Goal: Task Accomplishment & Management: Manage account settings

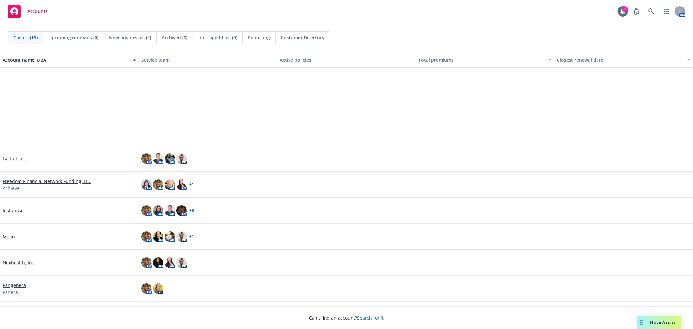
scroll to position [151, 0]
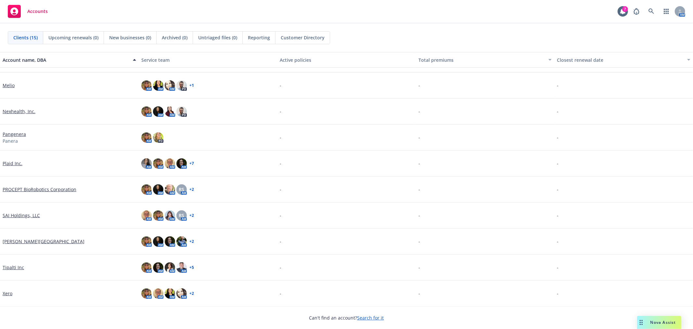
click at [7, 165] on link "Plaid Inc." at bounding box center [13, 163] width 20 height 7
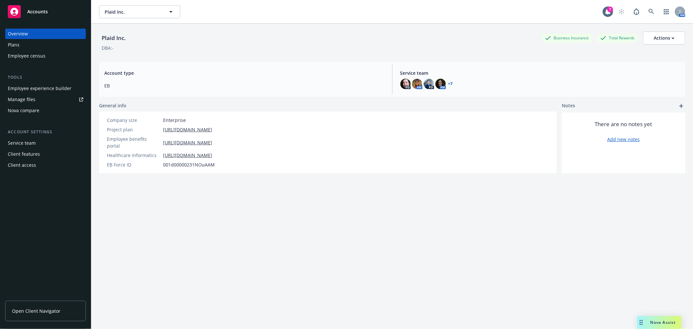
click at [20, 45] on div "Plans" at bounding box center [45, 45] width 75 height 10
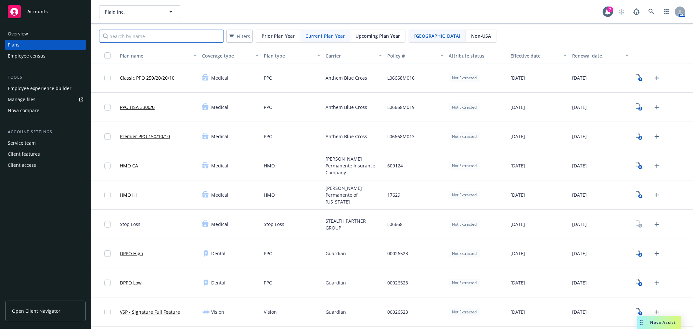
click at [151, 40] on input "Search by name" at bounding box center [161, 36] width 125 height 13
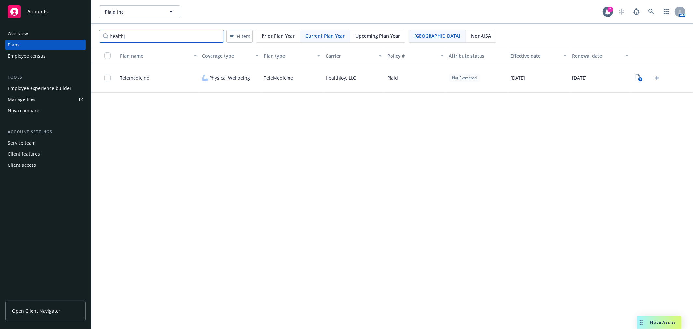
type input "healthj"
drag, startPoint x: 136, startPoint y: 42, endPoint x: 87, endPoint y: 38, distance: 49.0
click at [87, 38] on div "Accounts Overview Plans Employee census Tools Employee experience builder Manag…" at bounding box center [346, 164] width 693 height 329
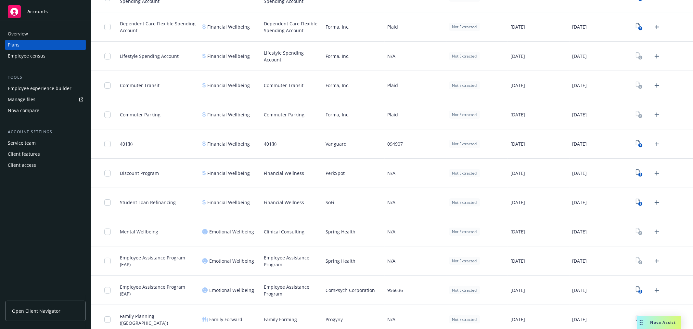
scroll to position [788, 0]
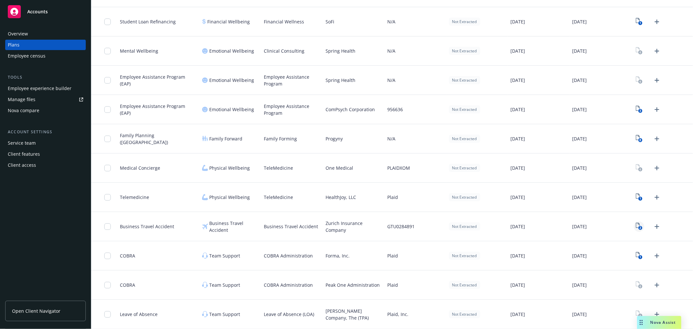
click at [640, 228] on text "2" at bounding box center [641, 228] width 2 height 4
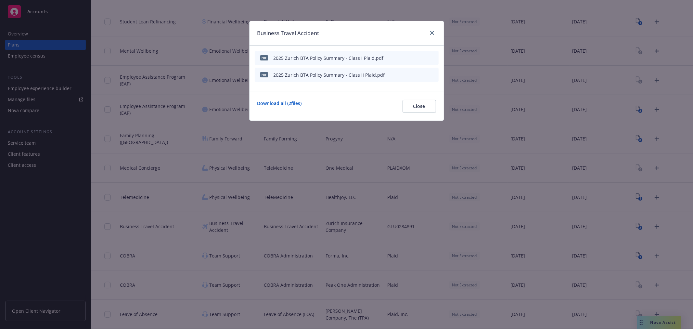
click at [423, 59] on icon "preview file" at bounding box center [422, 57] width 6 height 5
click at [409, 106] on button "Close" at bounding box center [419, 106] width 33 height 13
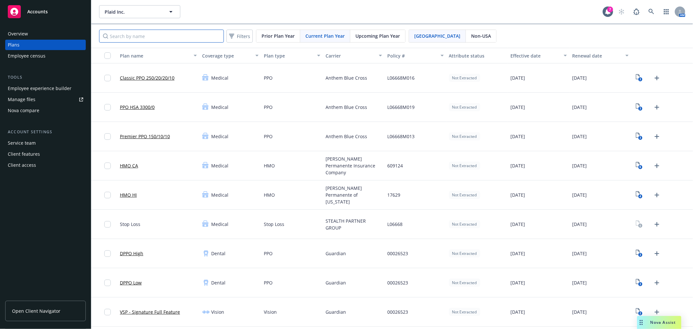
click at [163, 31] on input "Search by name" at bounding box center [161, 36] width 125 height 13
click at [379, 34] on span "Upcoming Plan Year" at bounding box center [378, 36] width 45 height 7
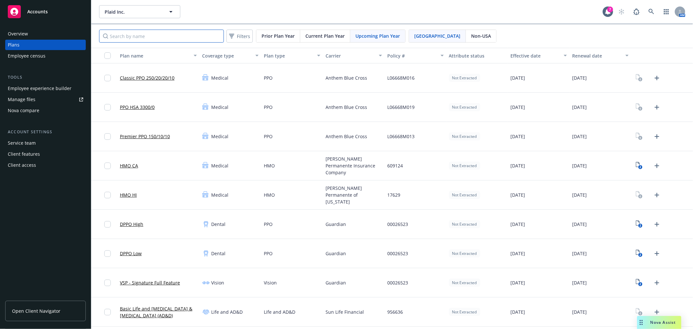
click at [155, 38] on input "Search by name" at bounding box center [161, 36] width 125 height 13
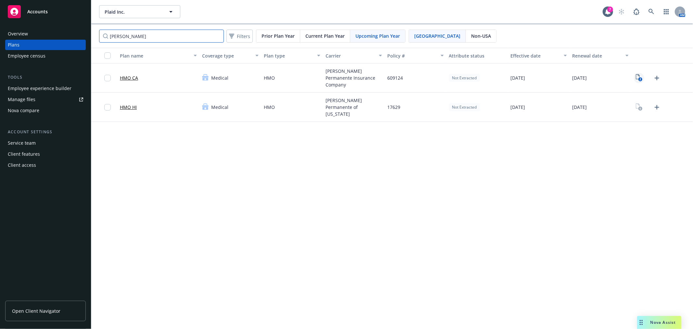
type input "[PERSON_NAME]"
click at [640, 79] on text "2" at bounding box center [641, 79] width 2 height 4
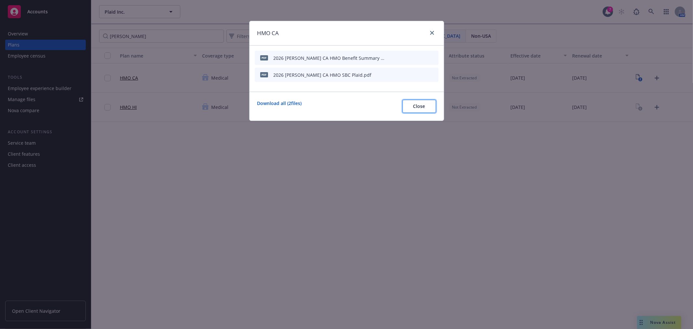
click at [417, 108] on span "Close" at bounding box center [419, 106] width 12 height 6
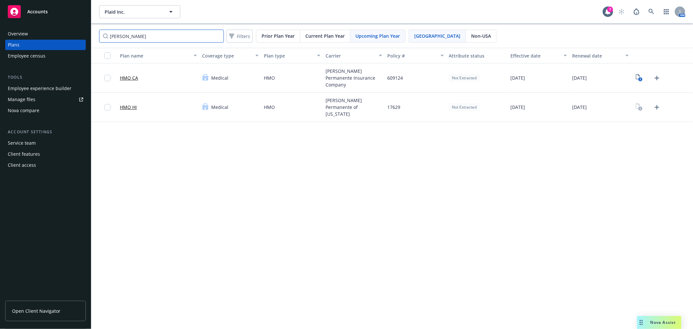
drag, startPoint x: 155, startPoint y: 32, endPoint x: 10, endPoint y: 14, distance: 146.1
click at [10, 14] on div "Accounts Overview Plans Employee census Tools Employee experience builder Manag…" at bounding box center [346, 164] width 693 height 329
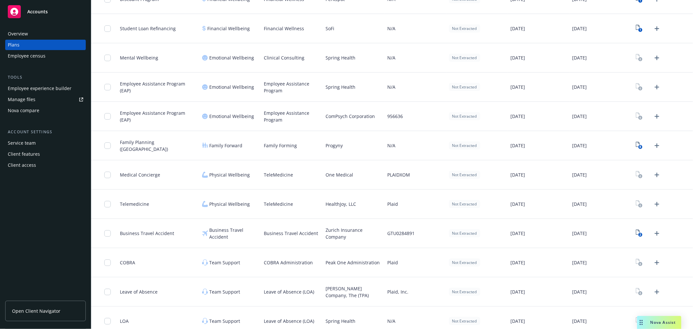
scroll to position [700, 0]
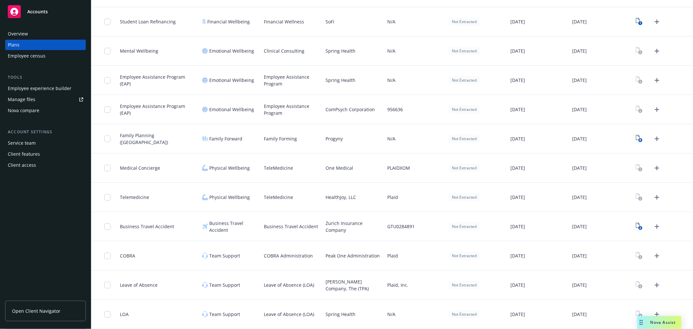
click at [41, 216] on div "Overview Plans Employee census Tools Employee experience builder Manage files N…" at bounding box center [45, 175] width 91 height 308
click at [28, 91] on div "Employee experience builder" at bounding box center [40, 88] width 64 height 10
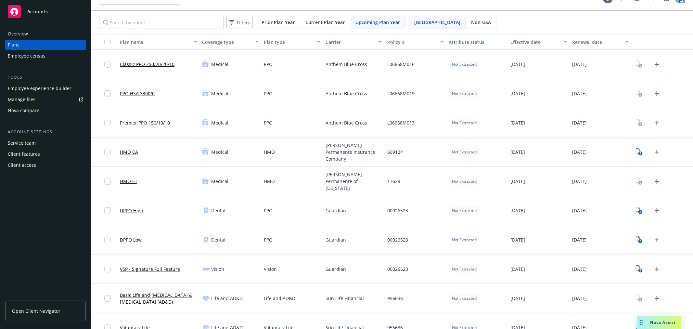
scroll to position [0, 0]
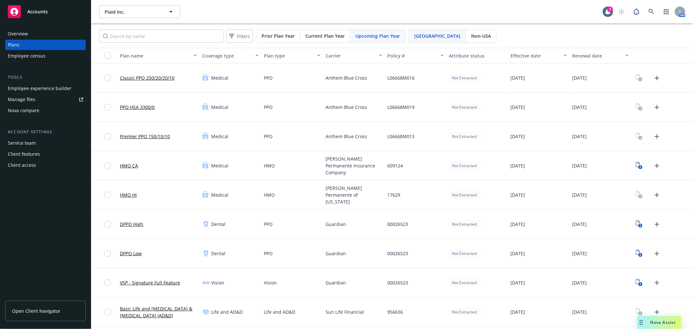
click at [372, 41] on div "Upcoming Plan Year" at bounding box center [377, 36] width 55 height 12
click at [211, 34] on input "Search by name" at bounding box center [161, 36] width 125 height 13
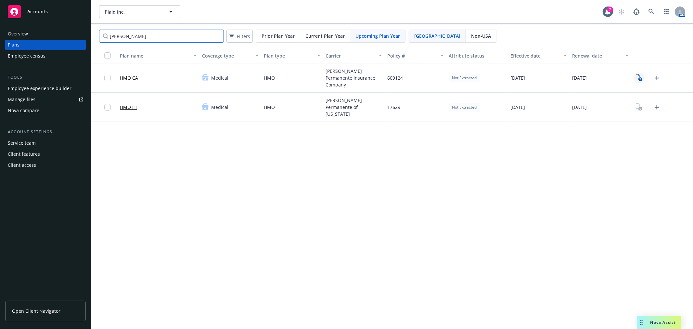
type input "[PERSON_NAME]"
click at [641, 78] on text "2" at bounding box center [641, 79] width 2 height 4
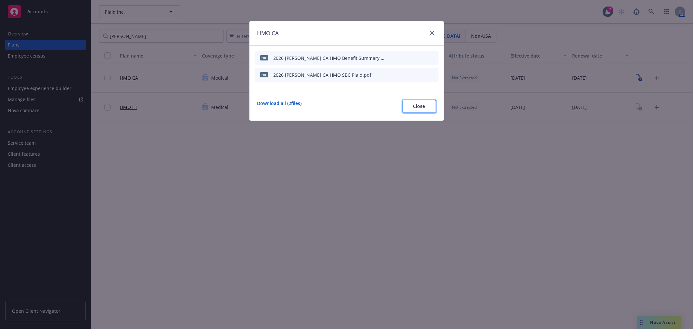
click at [425, 111] on button "Close" at bounding box center [419, 106] width 33 height 13
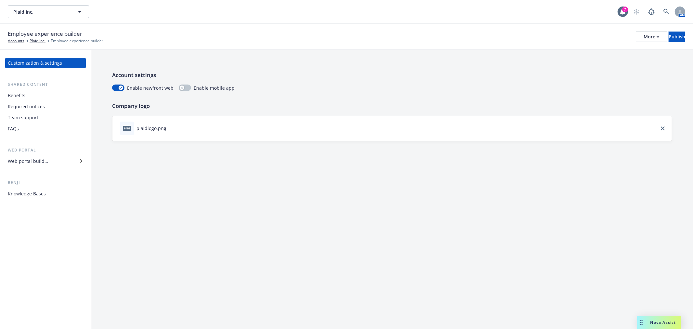
click at [29, 96] on div "Benefits" at bounding box center [45, 95] width 75 height 10
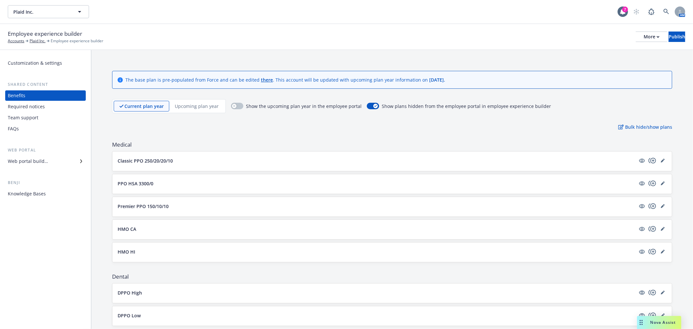
click at [194, 106] on p "Upcoming plan year" at bounding box center [197, 106] width 44 height 7
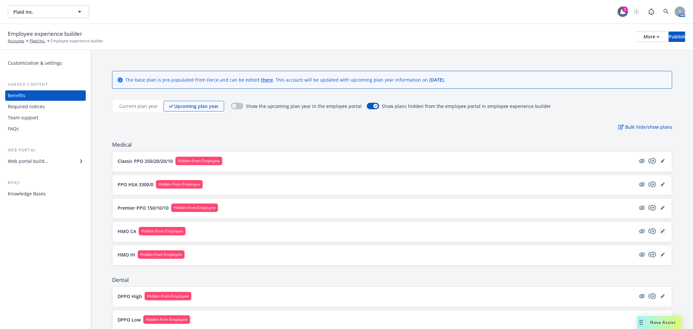
click at [660, 228] on link "editPencil" at bounding box center [663, 231] width 8 height 8
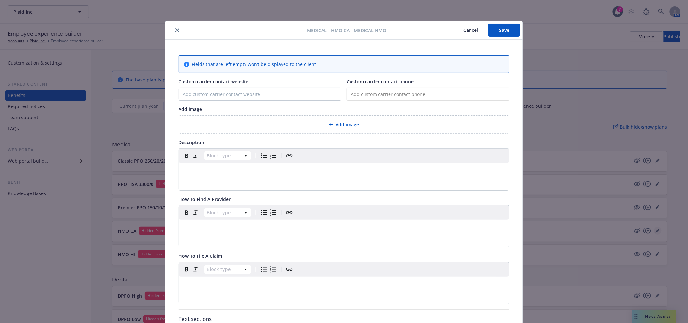
scroll to position [20, 0]
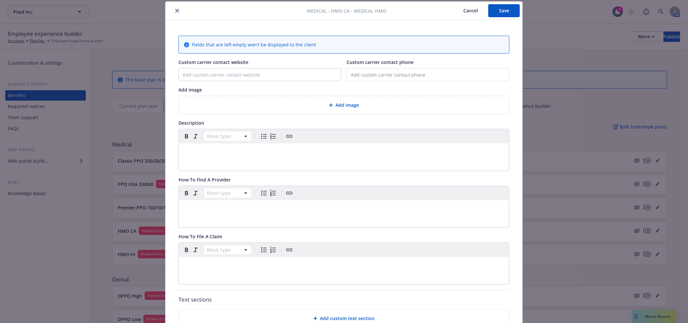
click at [468, 12] on button "Cancel" at bounding box center [470, 10] width 35 height 13
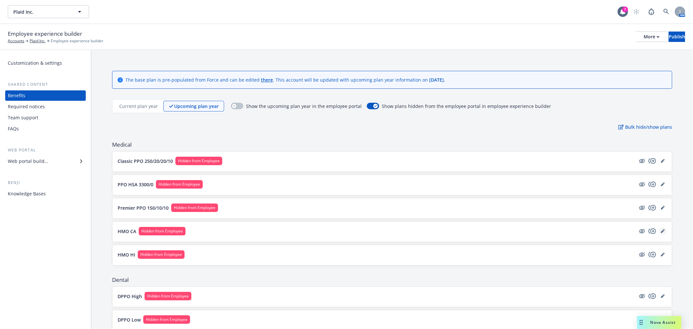
click at [661, 229] on icon "editPencil" at bounding box center [663, 231] width 4 height 4
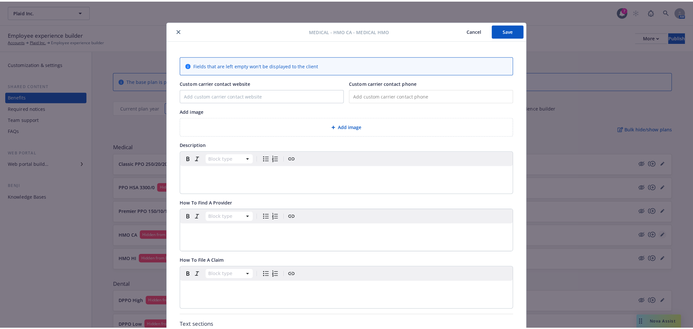
scroll to position [20, 0]
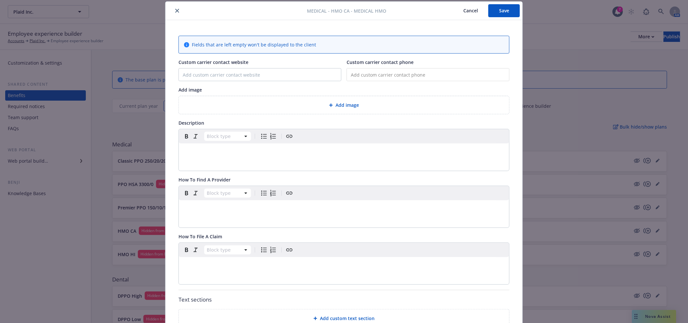
click at [466, 9] on button "Cancel" at bounding box center [470, 10] width 35 height 13
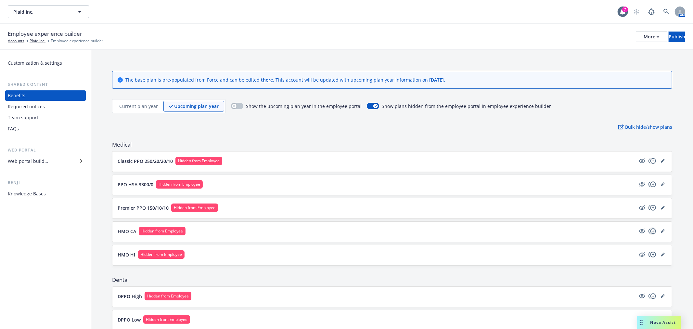
click at [649, 232] on icon "copyPlus" at bounding box center [653, 231] width 8 height 8
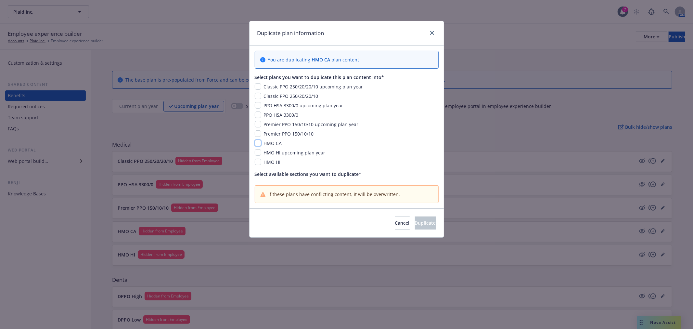
click at [259, 143] on input "checkbox" at bounding box center [258, 143] width 7 height 7
checkbox input "true"
click at [395, 224] on button "Cancel" at bounding box center [402, 222] width 15 height 13
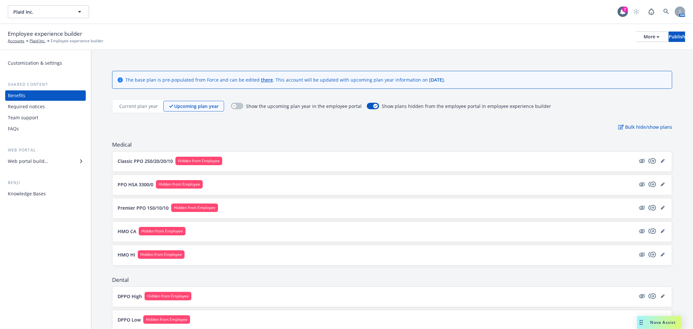
click at [145, 103] on p "Current plan year" at bounding box center [138, 106] width 39 height 7
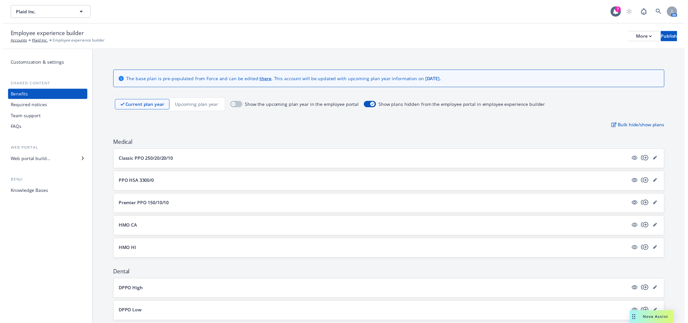
scroll to position [36, 0]
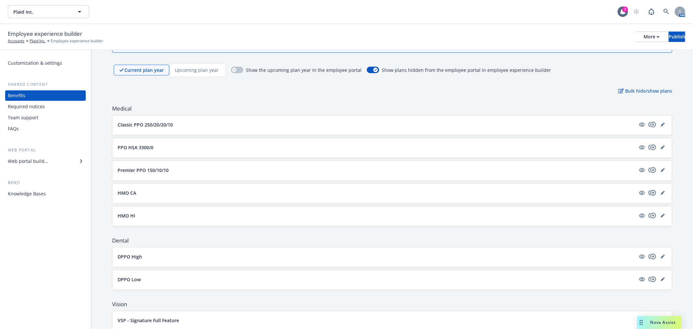
click at [649, 193] on icon "copyPlus" at bounding box center [653, 193] width 8 height 8
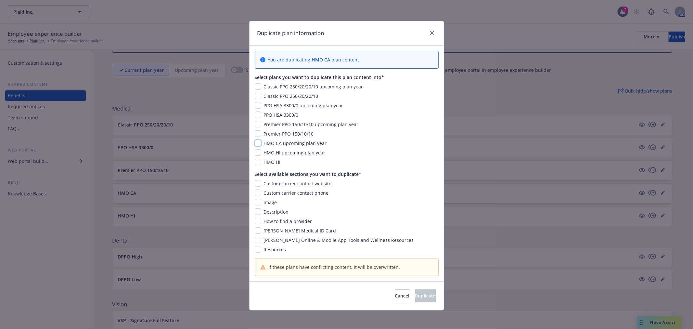
click at [258, 142] on input "checkbox" at bounding box center [258, 143] width 7 height 7
checkbox input "true"
click at [255, 183] on input "checkbox" at bounding box center [258, 183] width 7 height 7
checkbox input "true"
click at [255, 196] on div "Custom carrier contact phone" at bounding box center [347, 193] width 184 height 7
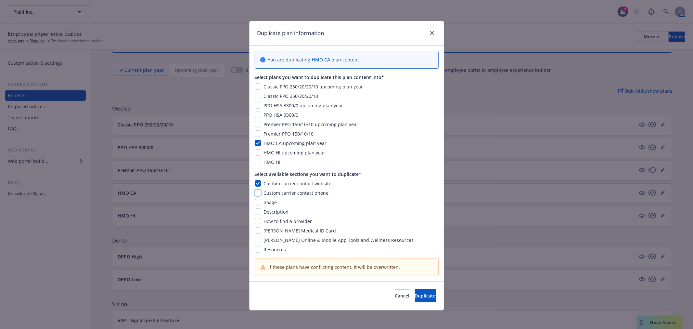
click at [255, 192] on input "checkbox" at bounding box center [258, 193] width 7 height 7
checkbox input "true"
click at [255, 203] on input "checkbox" at bounding box center [258, 202] width 7 height 7
checkbox input "true"
click at [257, 212] on input "checkbox" at bounding box center [258, 211] width 7 height 7
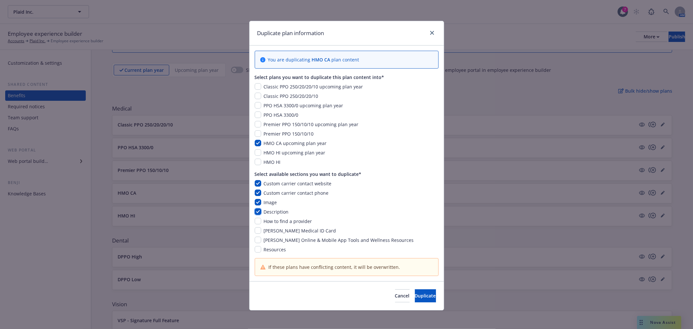
checkbox input "true"
click at [257, 223] on input "checkbox" at bounding box center [258, 221] width 7 height 7
checkbox input "true"
click at [256, 230] on input "checkbox" at bounding box center [258, 230] width 7 height 7
checkbox input "true"
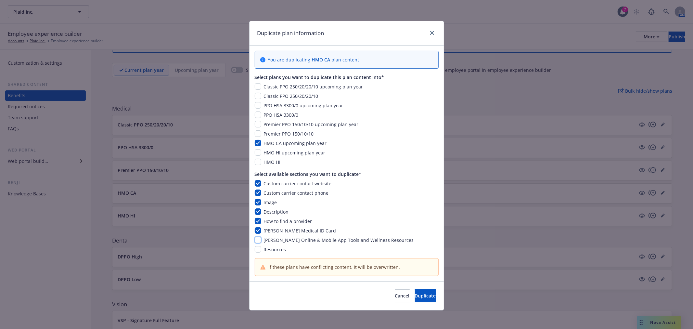
click at [257, 238] on input "checkbox" at bounding box center [258, 240] width 7 height 7
checkbox input "true"
click at [257, 250] on input "checkbox" at bounding box center [258, 249] width 7 height 7
checkbox input "true"
click at [415, 295] on span "Duplicate" at bounding box center [425, 296] width 21 height 6
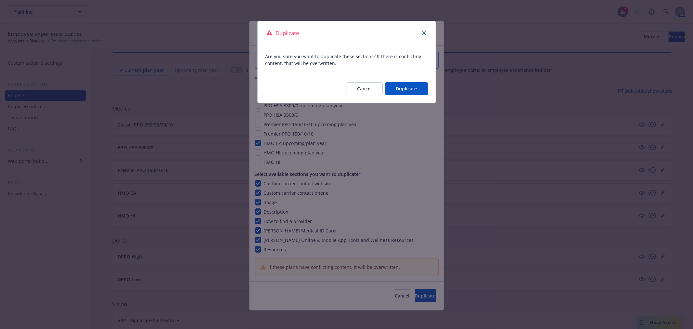
click at [398, 86] on button "Duplicate" at bounding box center [407, 88] width 43 height 13
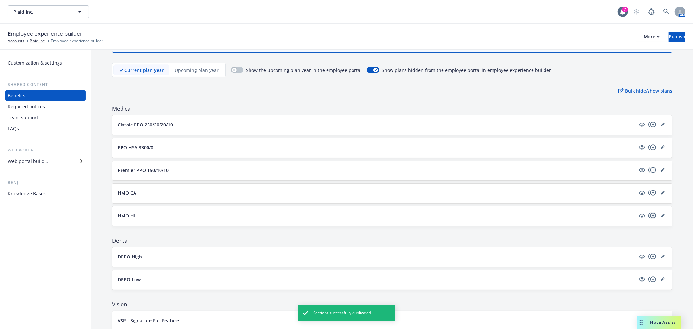
click at [649, 214] on icon "copyPlus" at bounding box center [652, 216] width 7 height 6
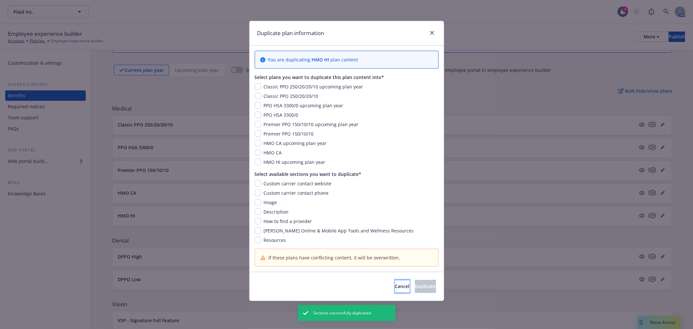
click at [395, 289] on span "Cancel" at bounding box center [402, 286] width 15 height 6
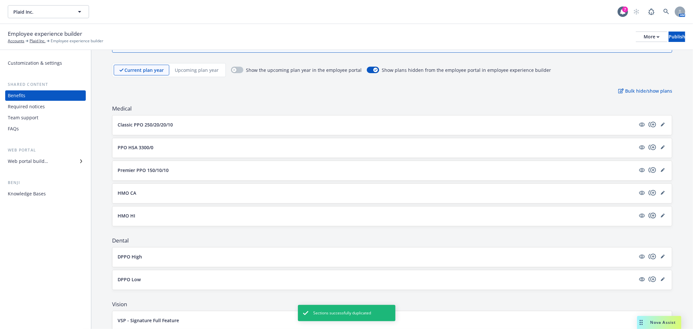
click at [649, 216] on icon "copyPlus" at bounding box center [653, 216] width 8 height 8
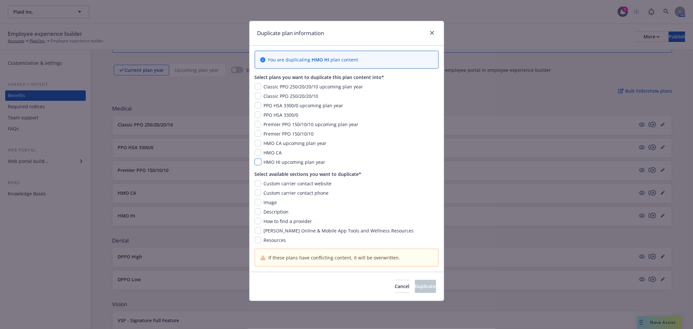
click at [255, 163] on input "checkbox" at bounding box center [258, 162] width 7 height 7
checkbox input "true"
click at [256, 184] on input "checkbox" at bounding box center [258, 183] width 7 height 7
checkbox input "true"
click at [259, 193] on input "checkbox" at bounding box center [258, 193] width 7 height 7
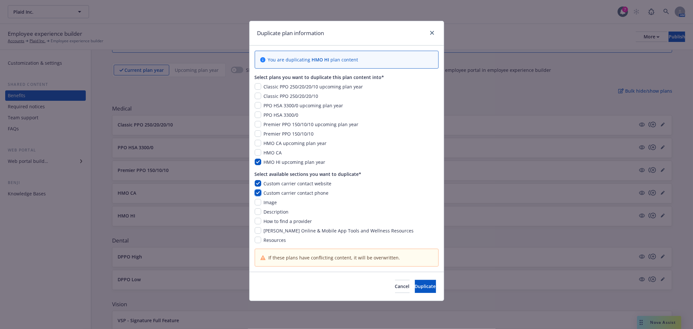
checkbox input "true"
click at [257, 203] on input "checkbox" at bounding box center [258, 202] width 7 height 7
checkbox input "true"
click at [256, 212] on input "checkbox" at bounding box center [258, 211] width 7 height 7
checkbox input "true"
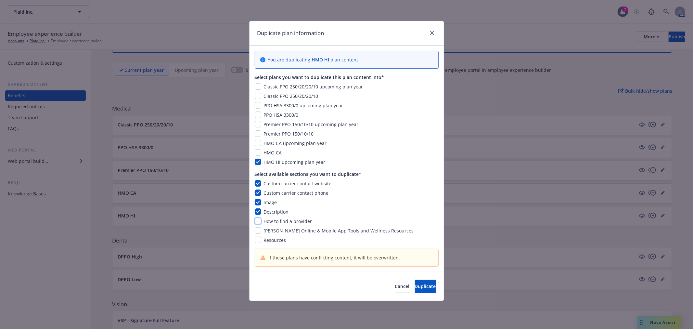
click at [257, 222] on input "checkbox" at bounding box center [258, 221] width 7 height 7
checkbox input "true"
click at [257, 232] on input "checkbox" at bounding box center [258, 230] width 7 height 7
checkbox input "true"
click at [258, 242] on input "checkbox" at bounding box center [258, 240] width 7 height 7
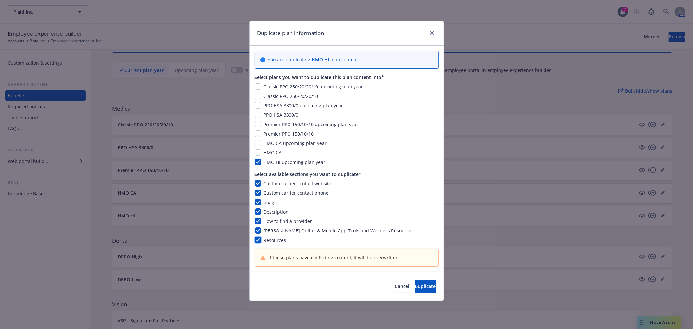
checkbox input "true"
click at [417, 284] on span "Duplicate" at bounding box center [425, 286] width 21 height 6
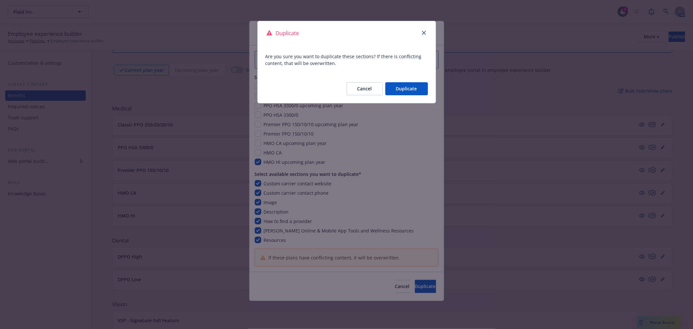
click at [410, 83] on button "Duplicate" at bounding box center [407, 88] width 43 height 13
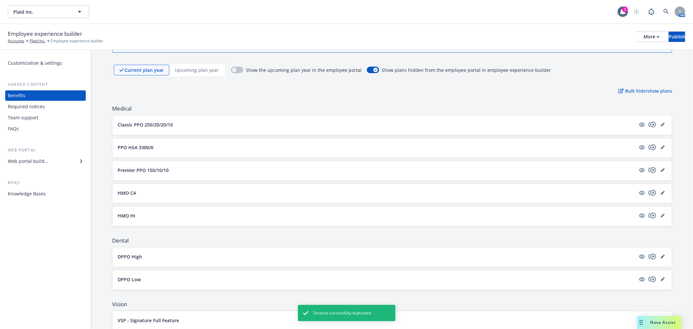
click at [199, 65] on div "Upcoming plan year" at bounding box center [196, 70] width 55 height 11
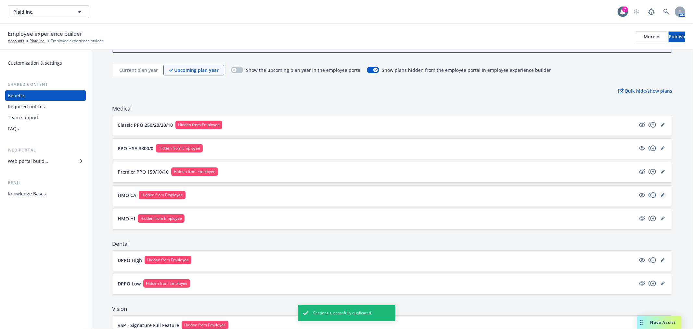
click at [659, 197] on link "editPencil" at bounding box center [663, 195] width 8 height 8
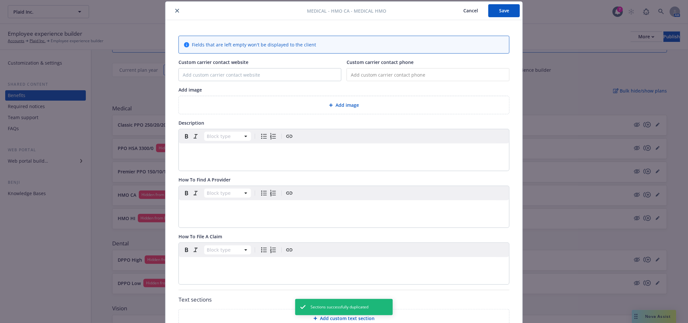
type input "www.kp.org"
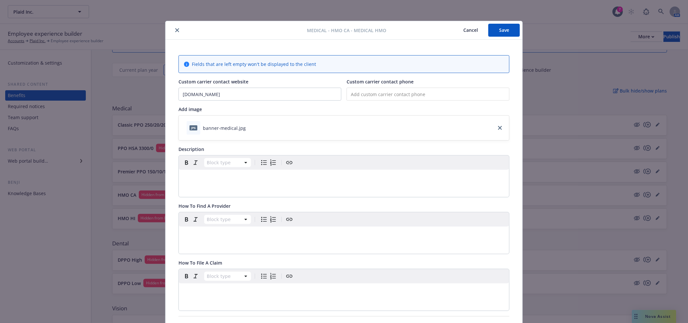
click at [466, 28] on button "Cancel" at bounding box center [470, 30] width 35 height 13
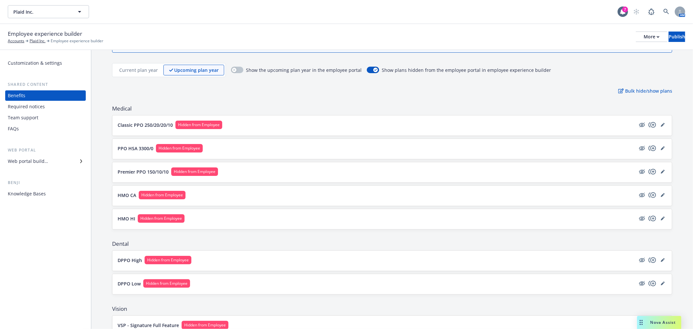
click at [135, 69] on p "Current plan year" at bounding box center [138, 70] width 39 height 7
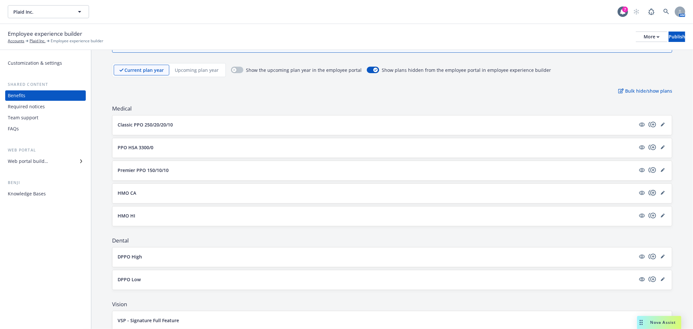
click at [649, 193] on icon "copyPlus" at bounding box center [652, 193] width 7 height 6
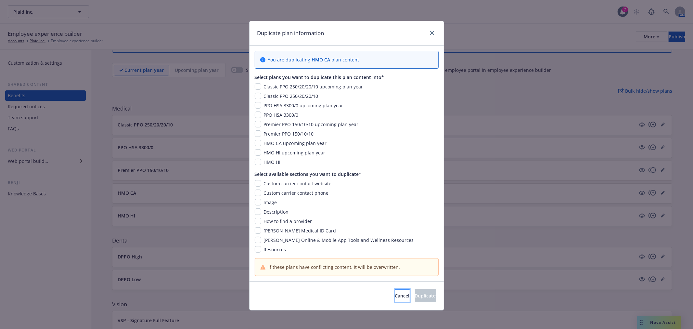
click at [395, 294] on span "Cancel" at bounding box center [402, 296] width 15 height 6
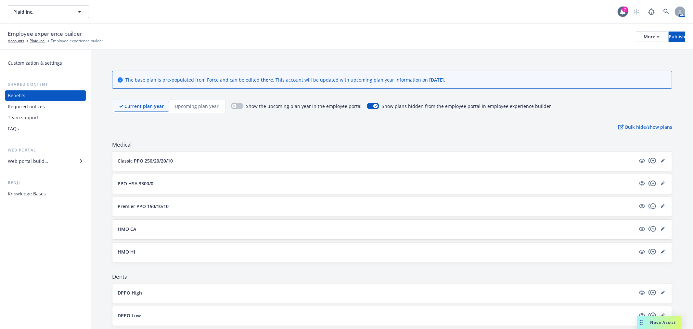
click at [194, 103] on p "Upcoming plan year" at bounding box center [197, 106] width 44 height 7
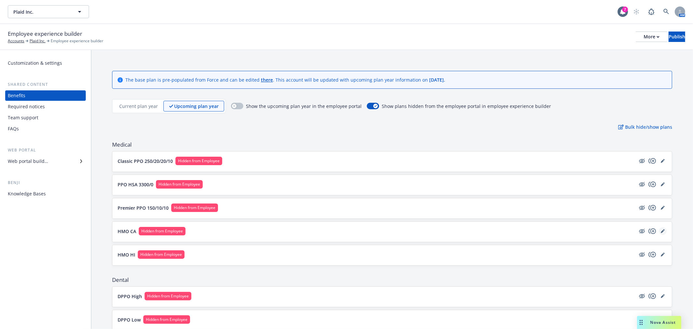
click at [661, 230] on link "editPencil" at bounding box center [663, 231] width 8 height 8
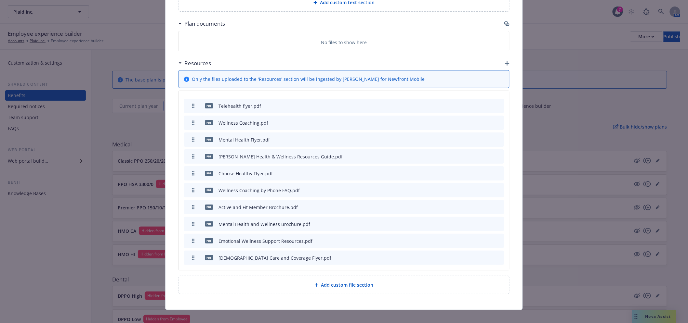
scroll to position [841, 0]
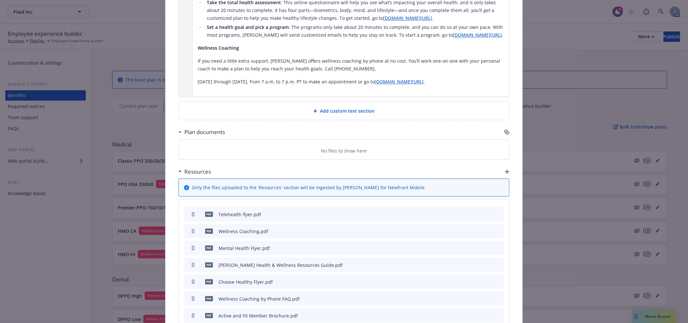
click at [504, 130] on icon "button" at bounding box center [506, 131] width 4 height 3
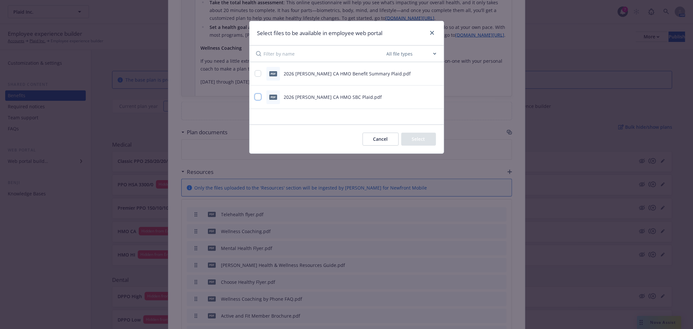
drag, startPoint x: 258, startPoint y: 97, endPoint x: 259, endPoint y: 77, distance: 19.5
click at [258, 96] on input "checkbox" at bounding box center [258, 97] width 7 height 7
checkbox input "true"
click at [257, 72] on input "checkbox" at bounding box center [258, 73] width 7 height 7
checkbox input "true"
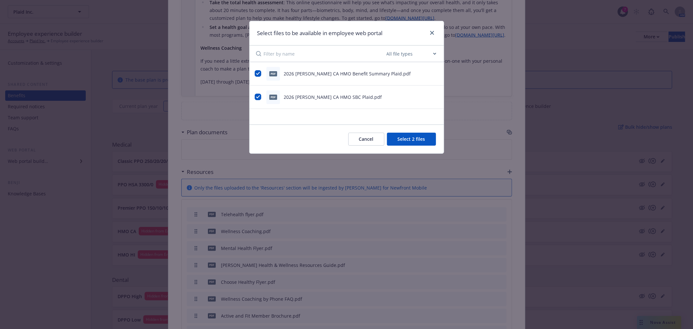
click at [415, 141] on button "Select 2 files" at bounding box center [411, 139] width 49 height 13
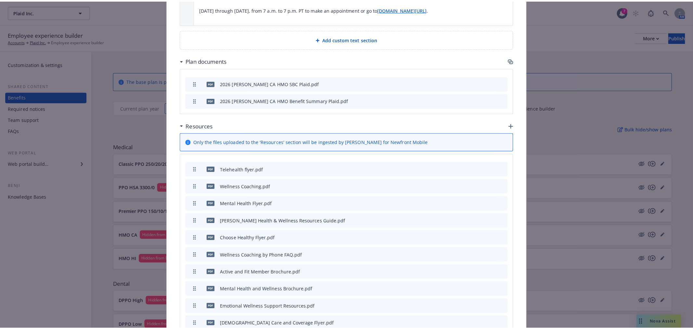
scroll to position [974, 0]
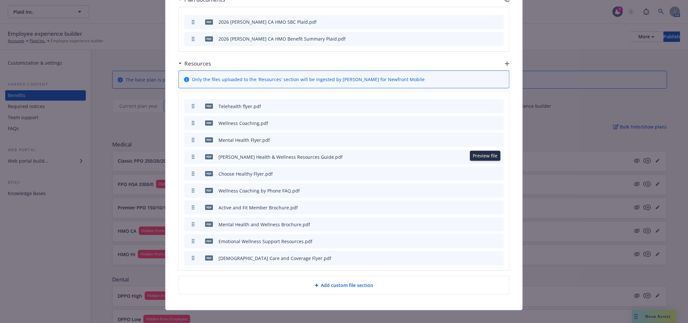
click at [488, 171] on icon "preview file" at bounding box center [487, 173] width 6 height 5
click at [488, 205] on icon "preview file" at bounding box center [487, 207] width 6 height 5
click at [485, 104] on icon "preview file" at bounding box center [487, 106] width 6 height 5
click at [471, 103] on div at bounding box center [483, 106] width 36 height 7
click at [474, 120] on icon "download file" at bounding box center [476, 122] width 5 height 5
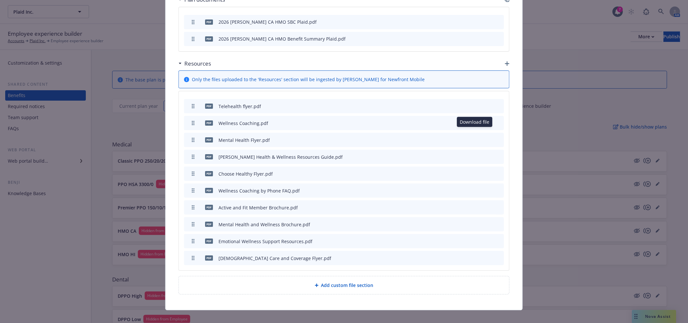
click at [475, 137] on icon "download file" at bounding box center [477, 139] width 4 height 4
click at [474, 154] on icon "download file" at bounding box center [476, 156] width 5 height 5
click at [474, 171] on icon "download file" at bounding box center [476, 173] width 5 height 5
click at [477, 188] on icon "download file" at bounding box center [476, 190] width 5 height 5
click at [471, 204] on div at bounding box center [483, 207] width 36 height 7
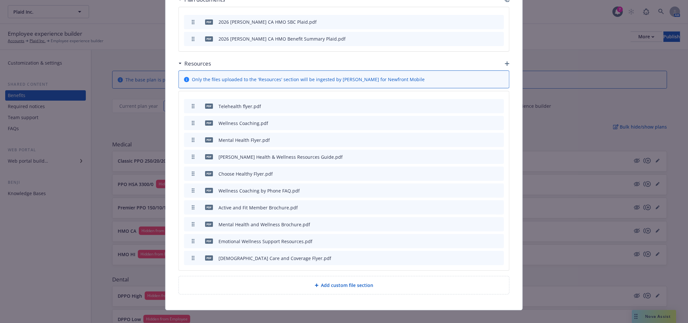
click at [475, 222] on icon "download file" at bounding box center [476, 224] width 5 height 5
click at [474, 239] on icon "download file" at bounding box center [476, 241] width 5 height 5
drag, startPoint x: 475, startPoint y: 252, endPoint x: 488, endPoint y: 255, distance: 13.6
click at [475, 255] on button at bounding box center [477, 258] width 5 height 7
click at [406, 80] on div "Only the files uploaded to the 'Resources' section will be ingested by Benji fo…" at bounding box center [343, 171] width 331 height 201
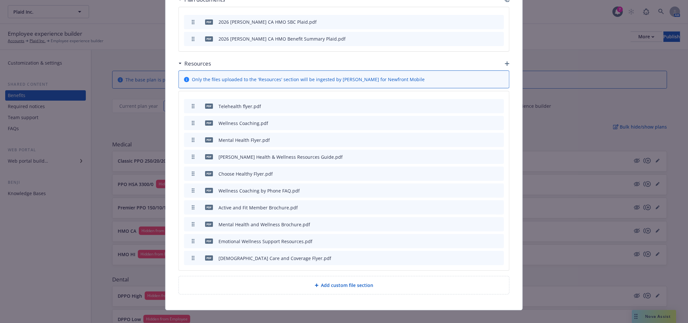
click at [475, 103] on icon "download file" at bounding box center [476, 105] width 5 height 5
click at [476, 201] on div "pdf Active and Fit Member Brochure.pdf" at bounding box center [344, 208] width 320 height 14
click at [475, 205] on icon "download file" at bounding box center [477, 207] width 4 height 4
click at [474, 255] on icon "download file" at bounding box center [476, 257] width 5 height 5
click at [505, 61] on icon "button" at bounding box center [507, 63] width 5 height 5
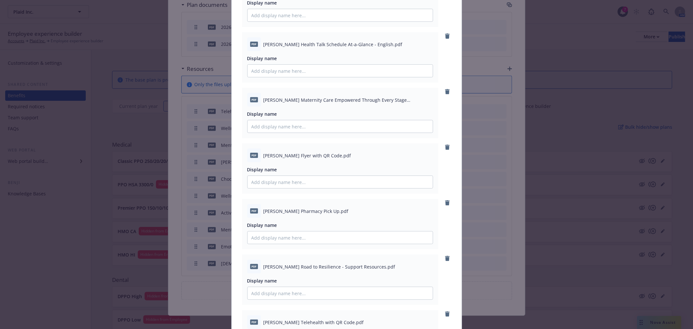
scroll to position [362, 0]
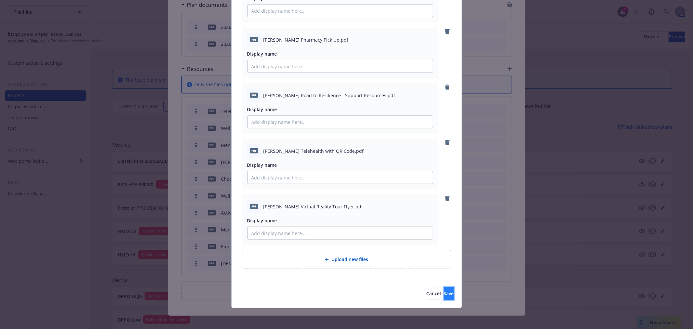
click at [444, 292] on span "Save" at bounding box center [449, 293] width 10 height 6
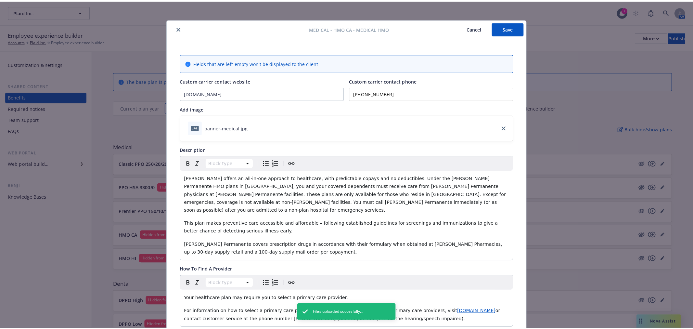
scroll to position [0, 0]
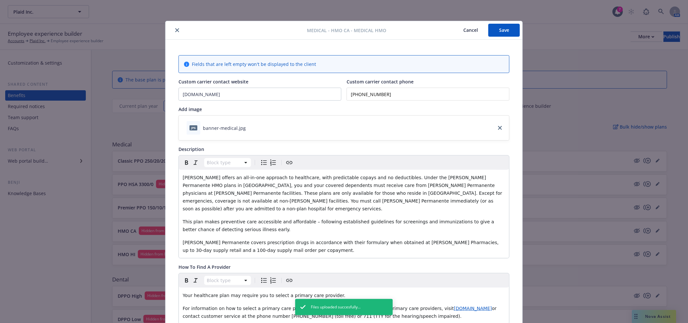
click at [497, 30] on button "Save" at bounding box center [504, 30] width 32 height 13
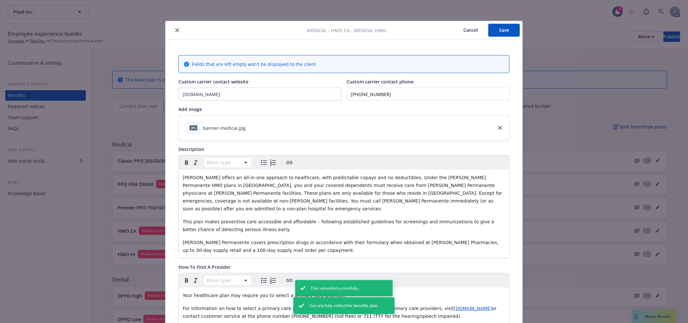
click at [462, 30] on button "Cancel" at bounding box center [470, 30] width 35 height 13
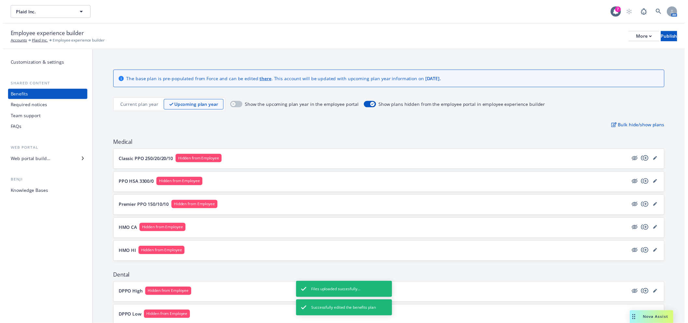
scroll to position [72, 0]
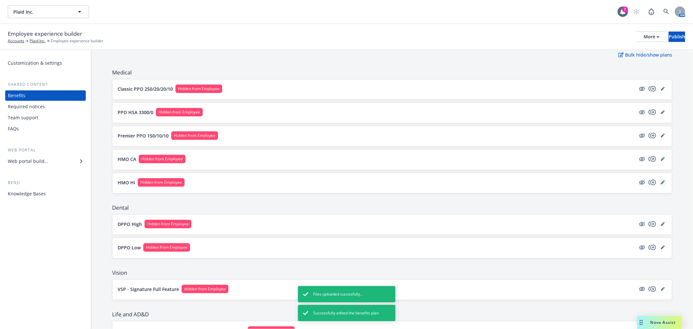
click at [661, 181] on icon "editPencil" at bounding box center [663, 182] width 4 height 4
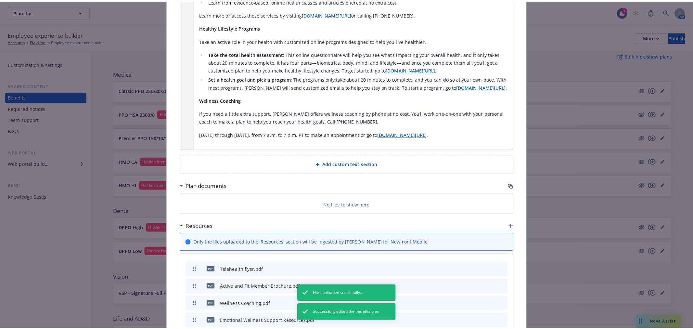
scroll to position [795, 0]
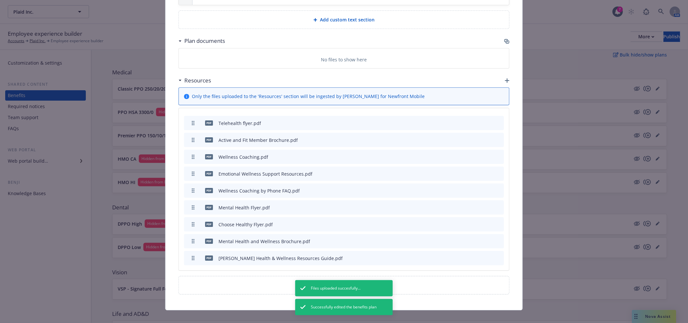
click at [504, 74] on div "Resources" at bounding box center [343, 81] width 331 height 14
click at [505, 78] on icon "button" at bounding box center [507, 80] width 5 height 5
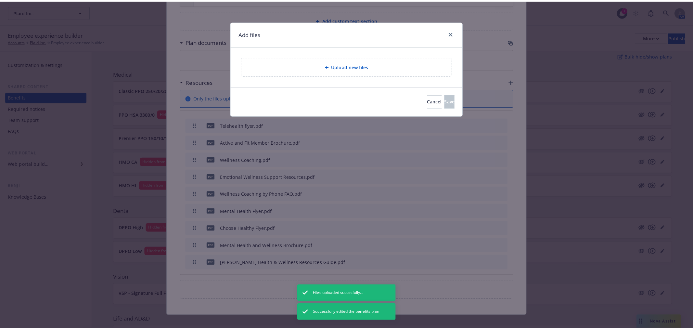
scroll to position [790, 0]
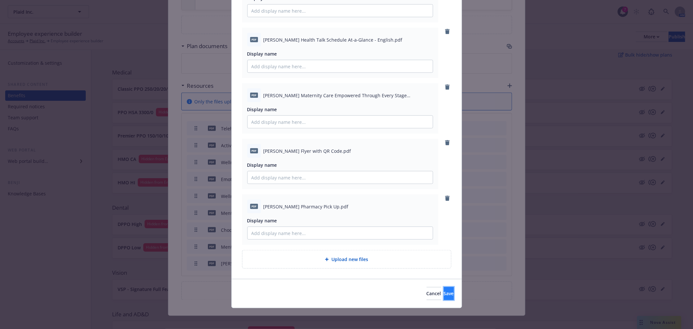
click at [444, 287] on button "Save" at bounding box center [449, 293] width 10 height 13
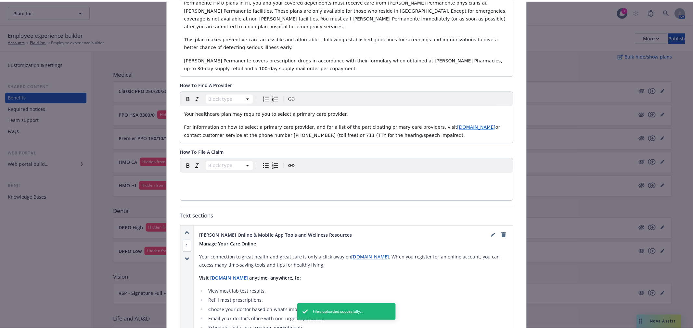
scroll to position [0, 0]
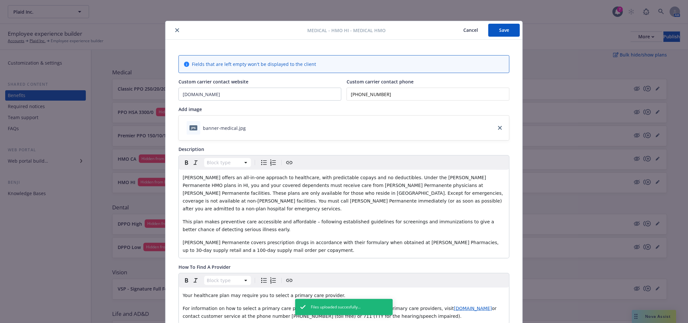
click at [501, 32] on button "Save" at bounding box center [504, 30] width 32 height 13
click at [457, 29] on button "Cancel" at bounding box center [470, 30] width 35 height 13
